Goal: Information Seeking & Learning: Check status

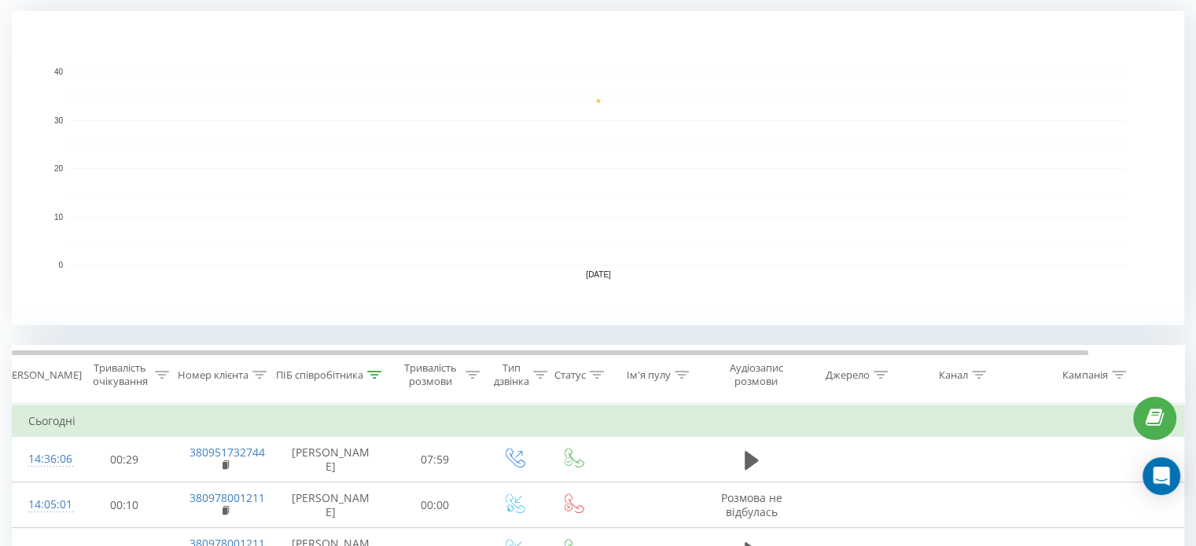
scroll to position [349, 0]
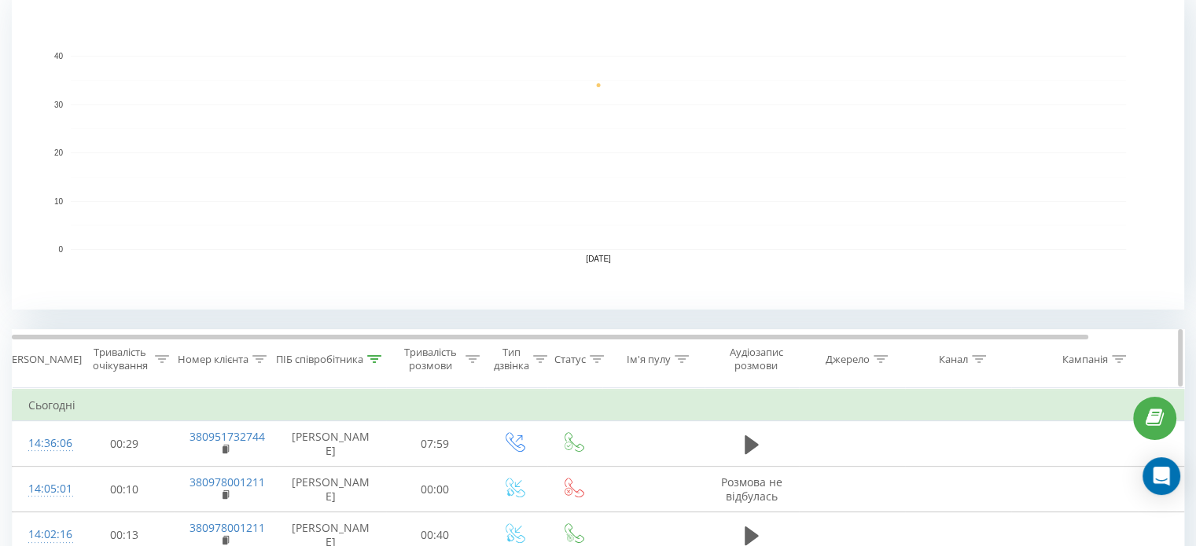
click at [673, 361] on div "Ім'я пулу" at bounding box center [658, 359] width 62 height 13
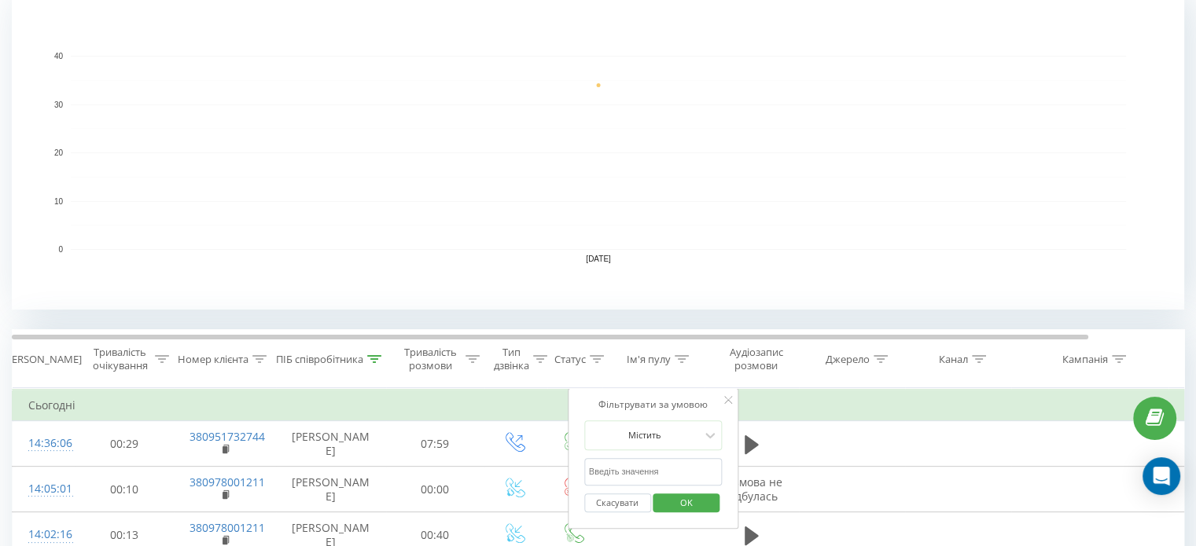
click at [609, 462] on input "text" at bounding box center [653, 472] width 138 height 28
type input "і"
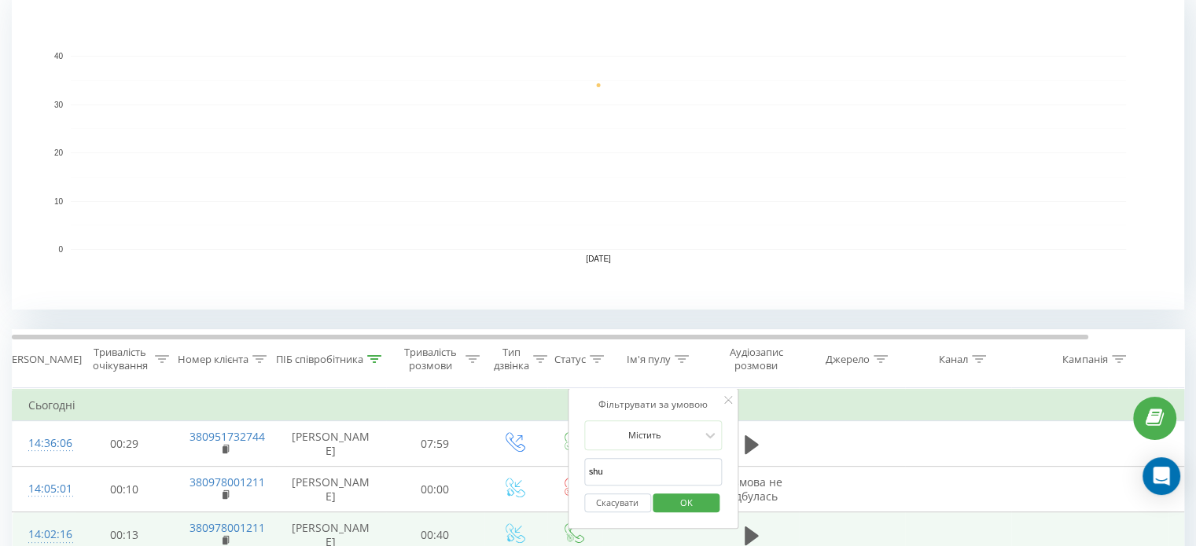
type input "shust"
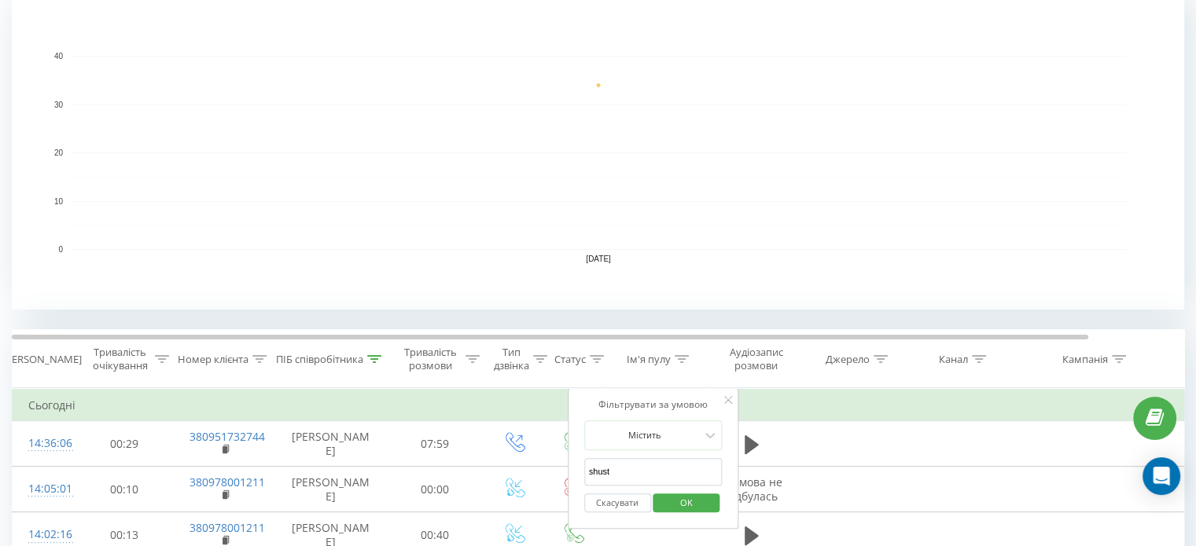
click at [667, 496] on span "OK" at bounding box center [686, 503] width 44 height 24
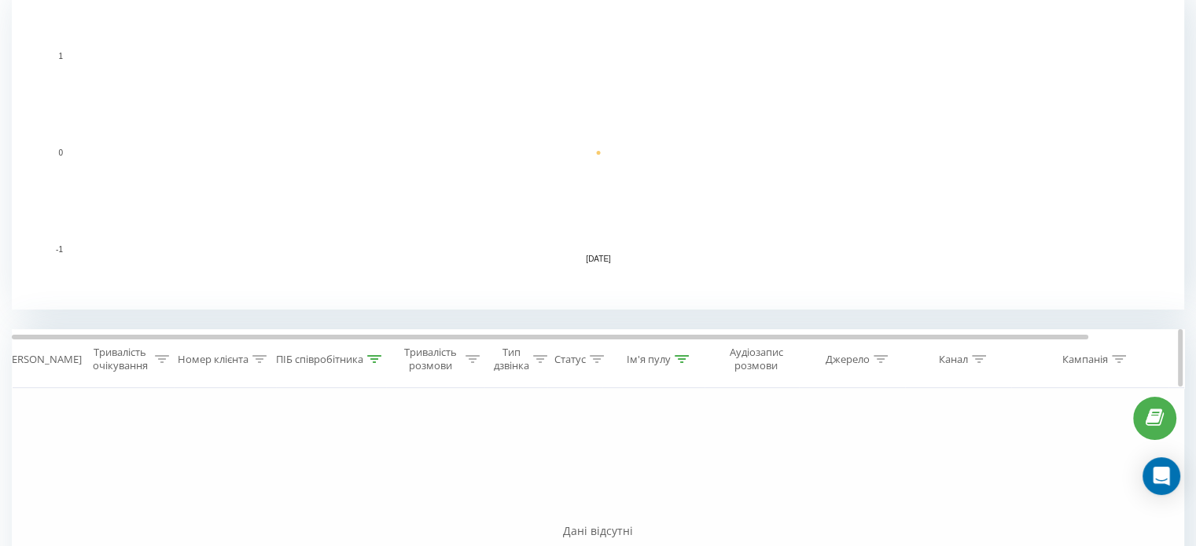
click at [370, 359] on icon at bounding box center [374, 359] width 14 height 8
click at [303, 462] on input "шуст" at bounding box center [331, 472] width 138 height 28
click button "OK" at bounding box center [364, 504] width 67 height 20
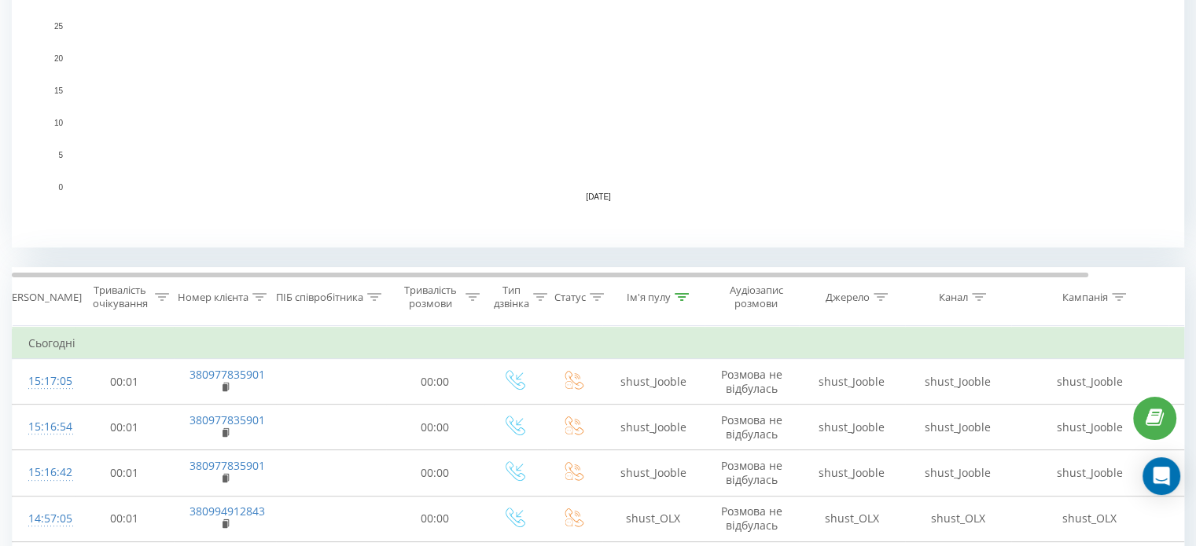
scroll to position [398, 0]
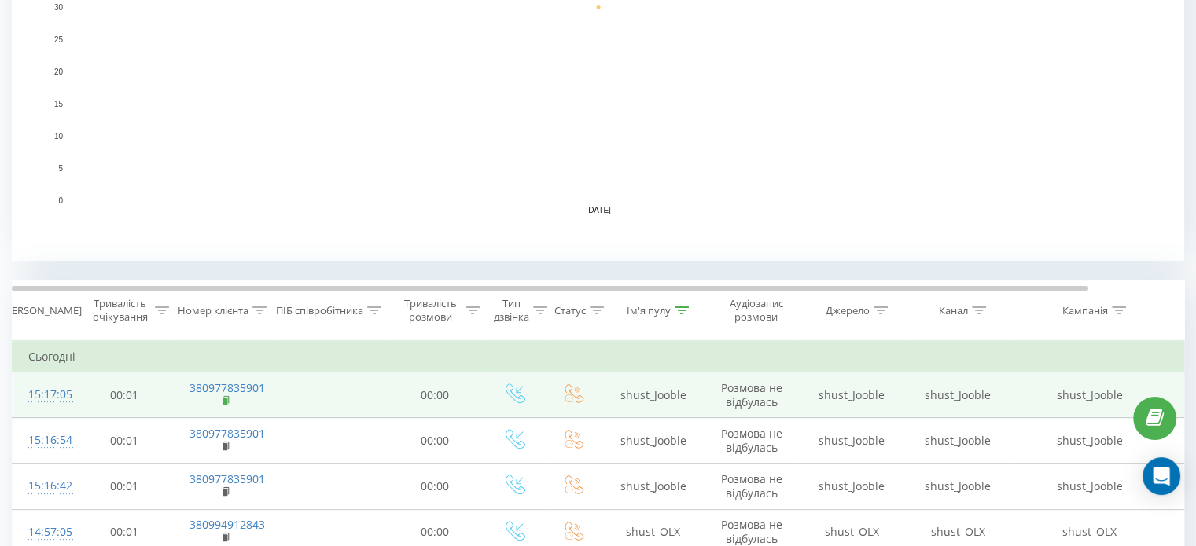
click at [224, 399] on rect at bounding box center [225, 401] width 5 height 7
click at [223, 403] on icon at bounding box center [227, 400] width 9 height 11
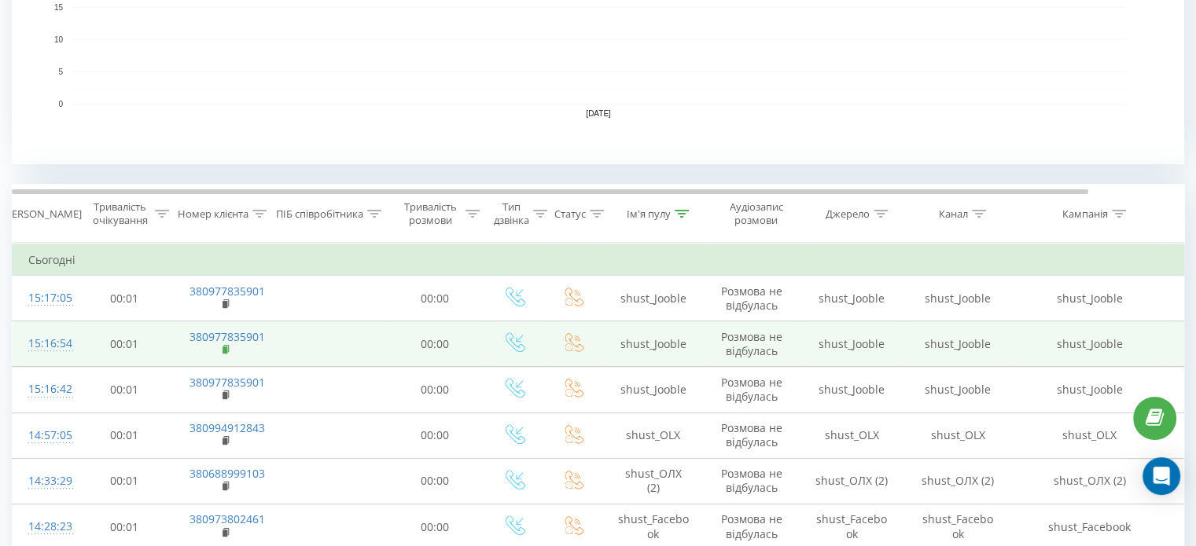
scroll to position [505, 0]
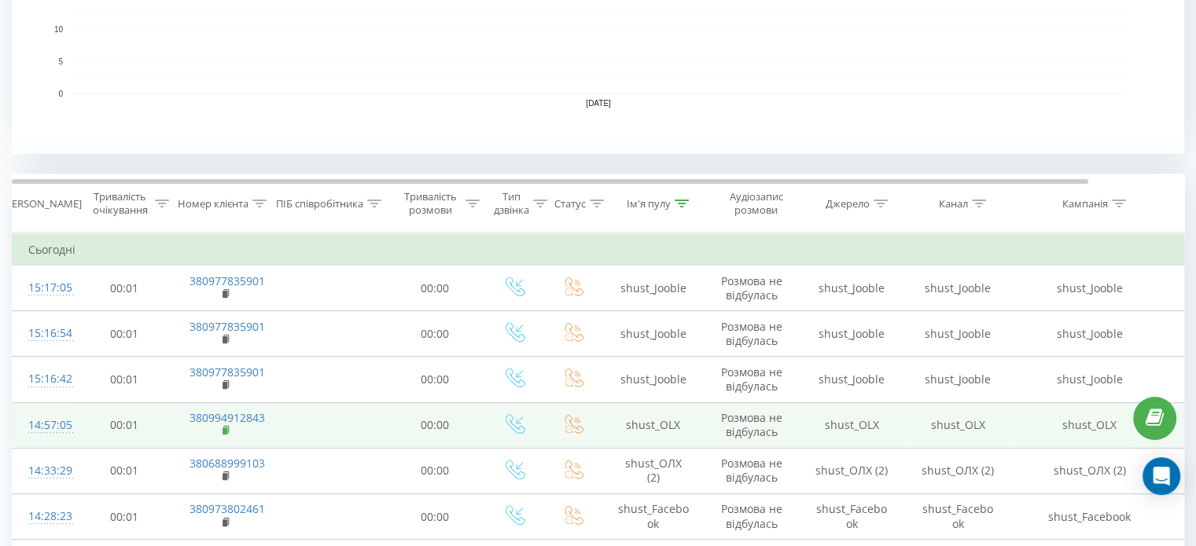
click at [224, 428] on rect at bounding box center [225, 431] width 5 height 7
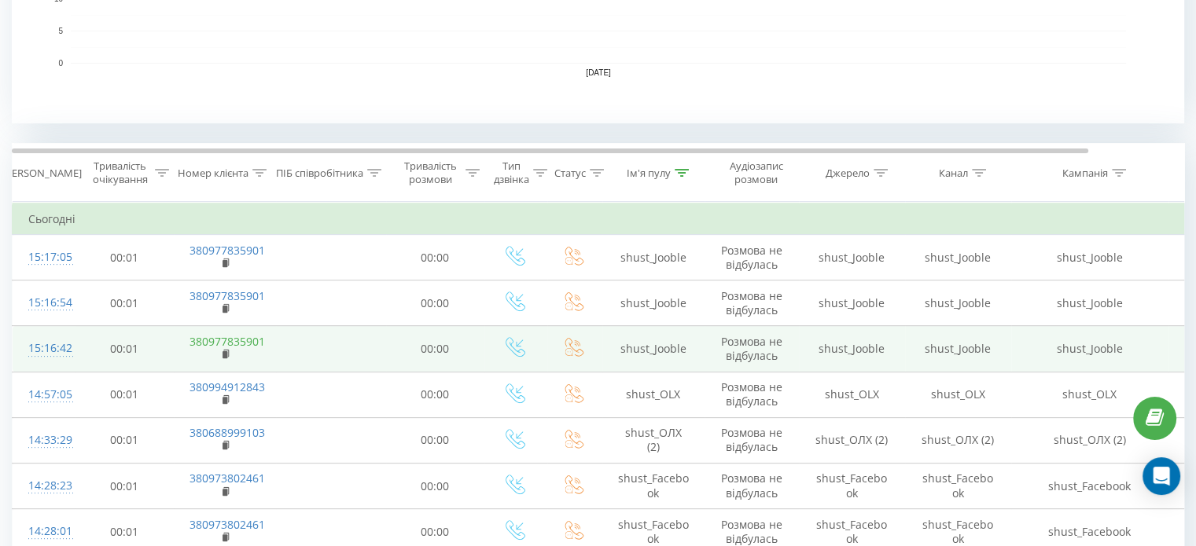
scroll to position [548, 0]
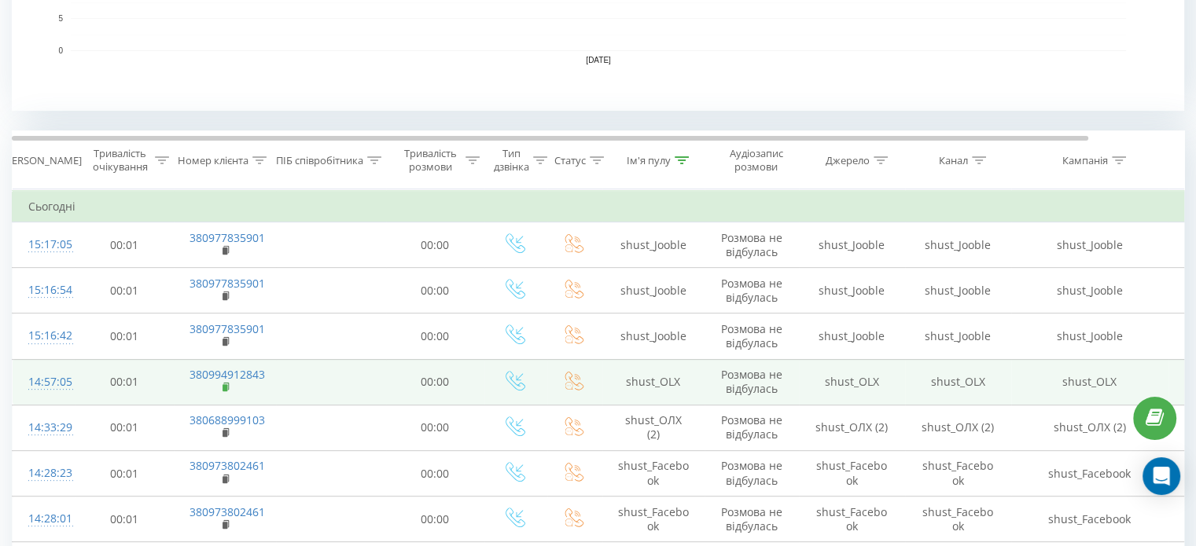
click at [225, 386] on rect at bounding box center [225, 387] width 5 height 7
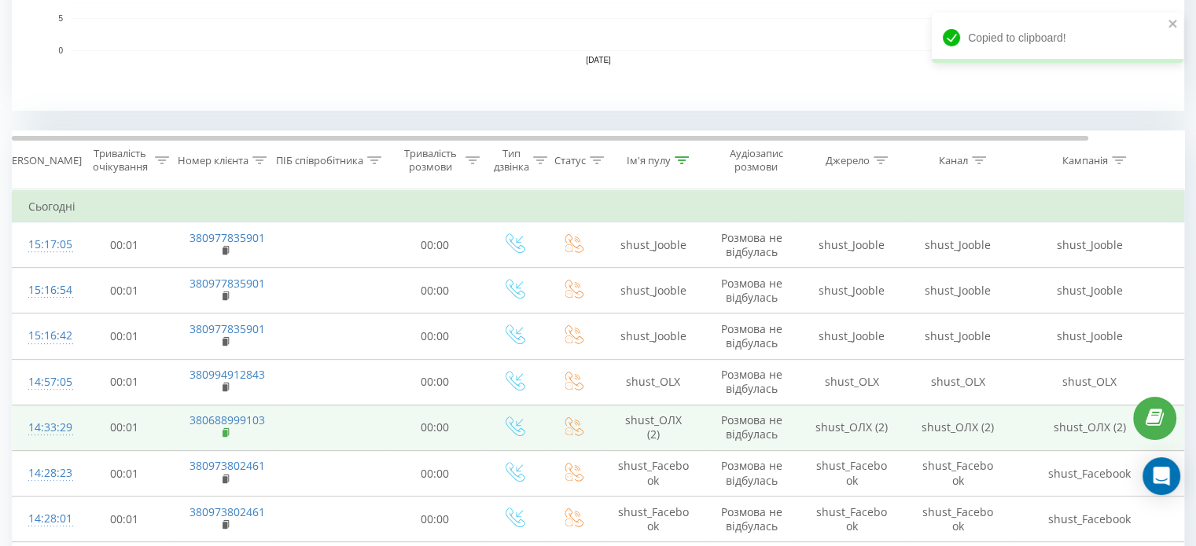
click at [223, 435] on rect at bounding box center [225, 433] width 5 height 7
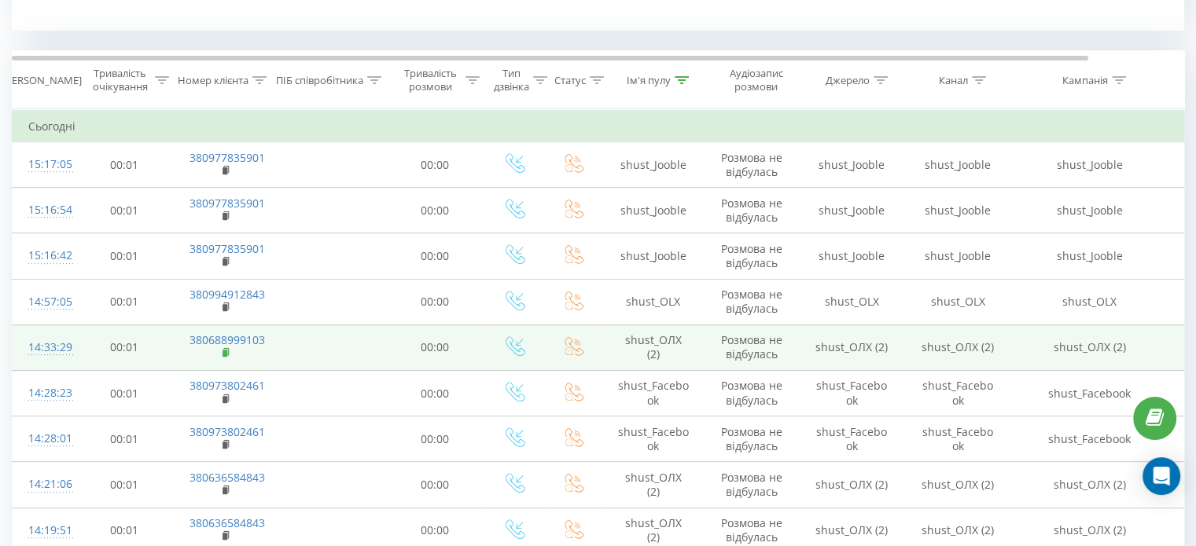
scroll to position [636, 0]
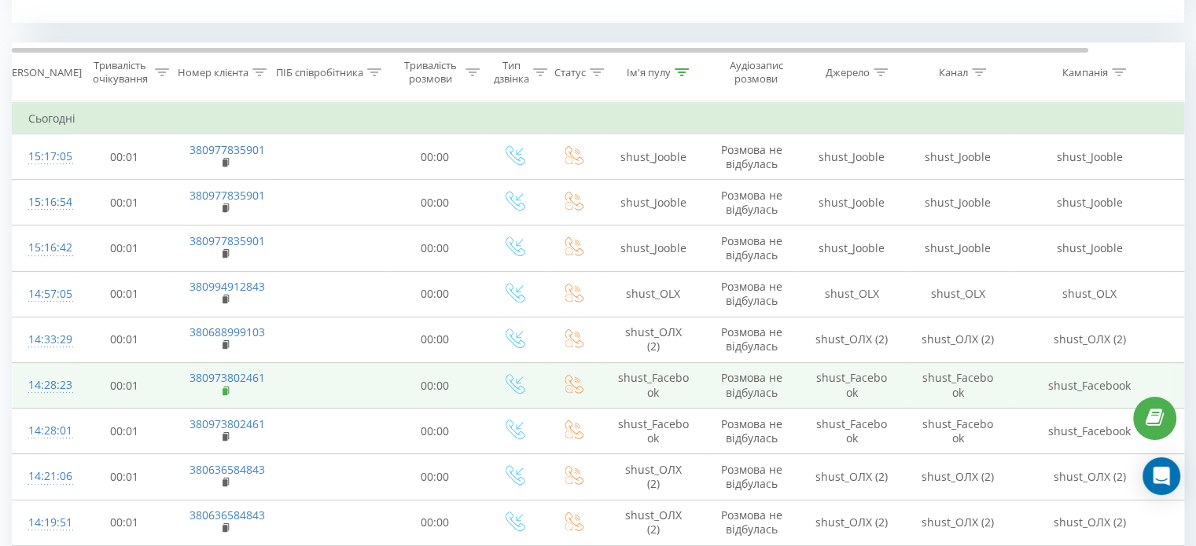
click at [225, 389] on rect at bounding box center [225, 391] width 5 height 7
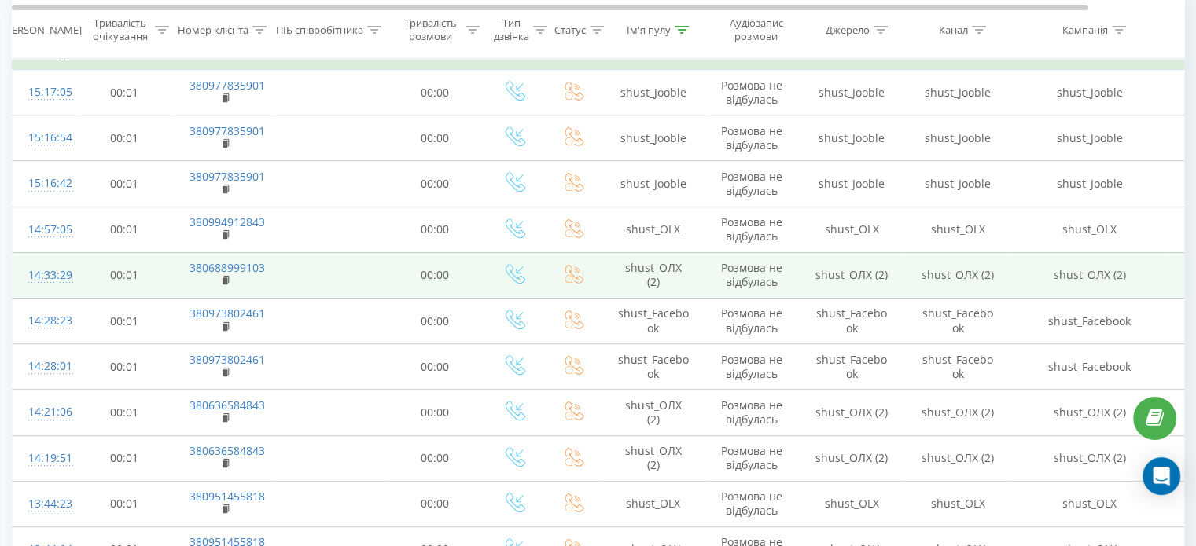
scroll to position [702, 0]
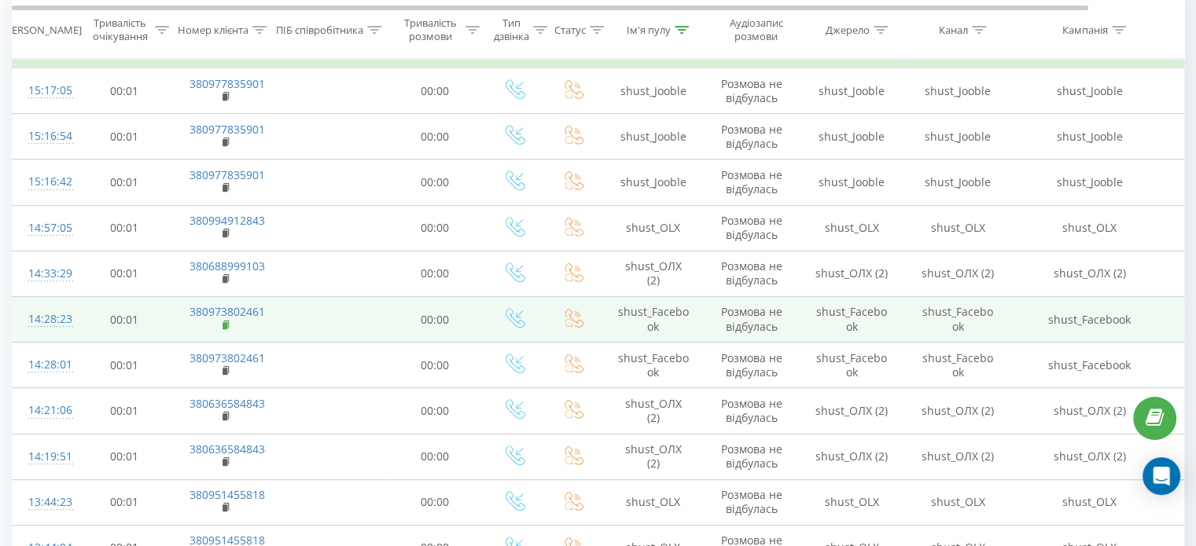
click at [227, 326] on icon at bounding box center [227, 325] width 9 height 11
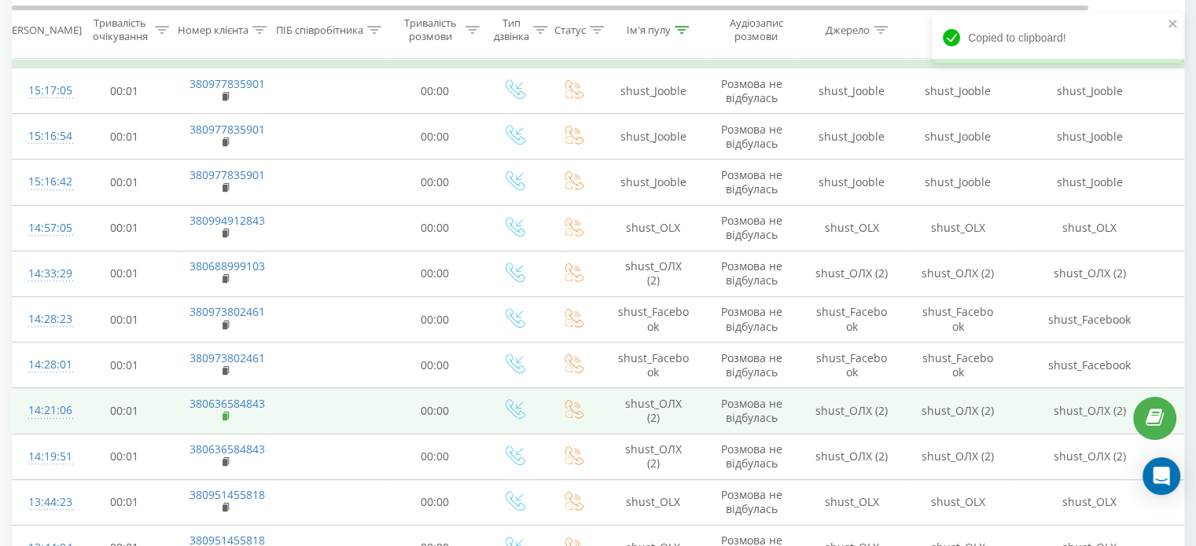
click at [226, 414] on rect at bounding box center [225, 417] width 5 height 7
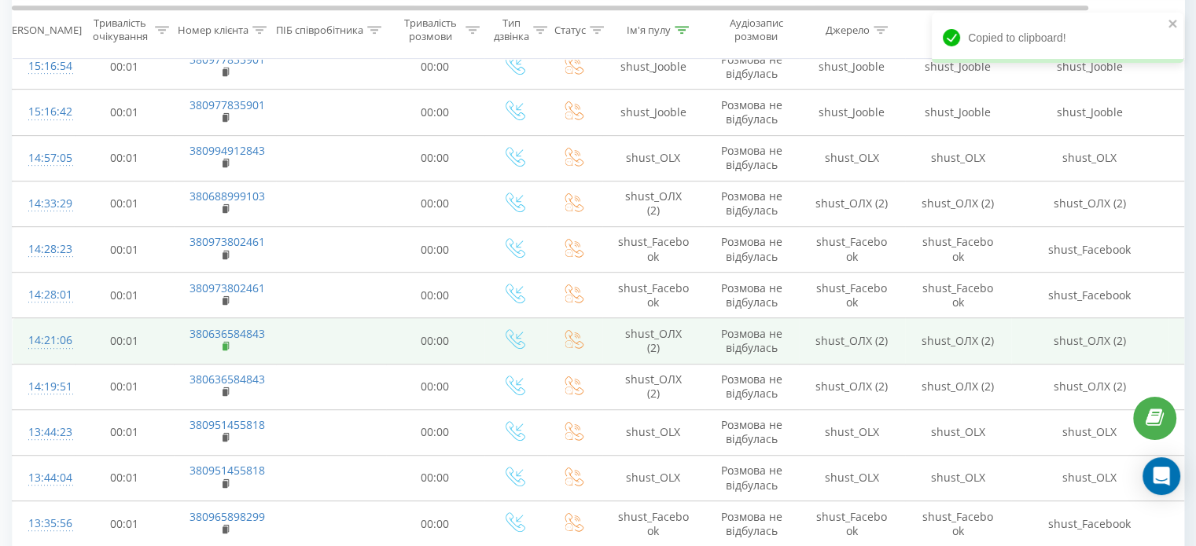
scroll to position [779, 0]
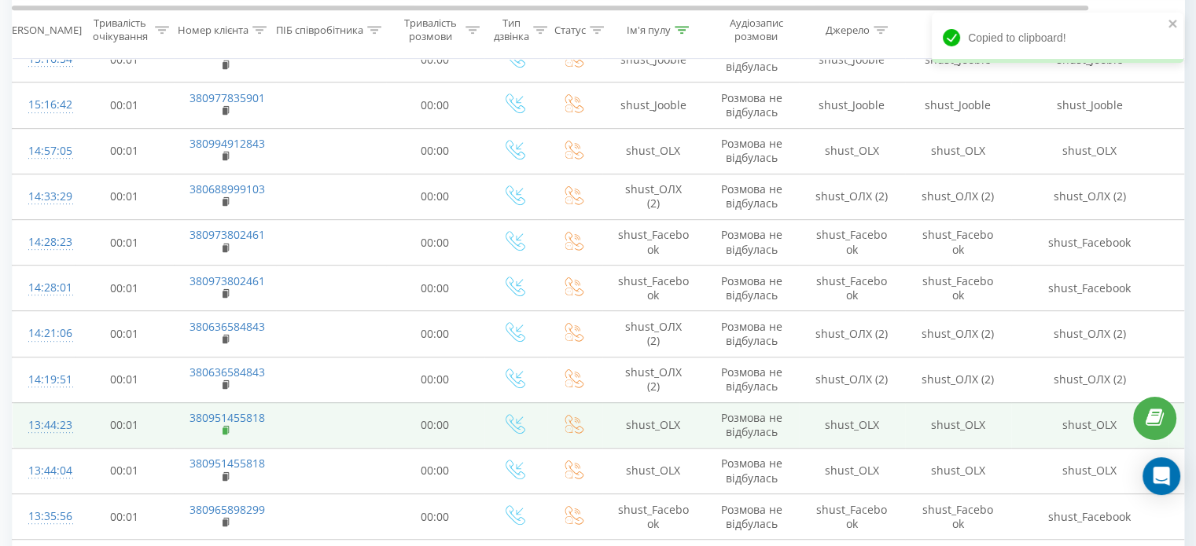
click at [225, 432] on rect at bounding box center [225, 431] width 5 height 7
